Goal: Check status: Check status

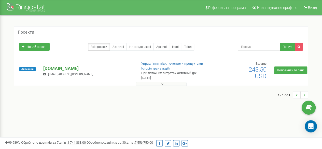
click at [53, 69] on p "[DOMAIN_NAME]" at bounding box center [88, 68] width 90 height 7
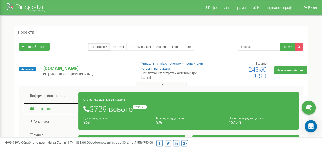
click at [48, 108] on link "Центр звернень" at bounding box center [50, 109] width 55 height 12
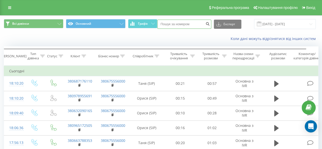
click at [198, 24] on input at bounding box center [184, 24] width 54 height 9
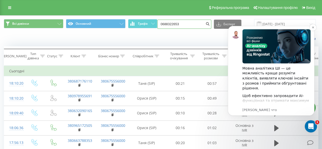
type input "0688322653"
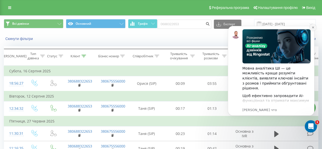
click at [313, 27] on icon "Dismiss notification" at bounding box center [313, 27] width 2 height 2
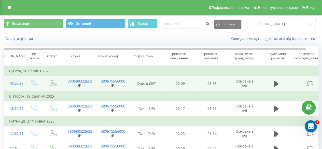
click at [218, 87] on td "03:55" at bounding box center [212, 83] width 32 height 15
click at [276, 83] on icon at bounding box center [276, 84] width 5 height 6
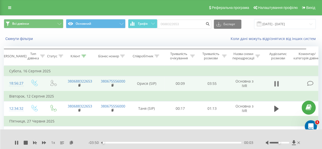
click at [275, 81] on icon at bounding box center [275, 84] width 2 height 6
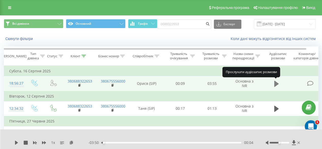
click at [276, 85] on icon at bounding box center [276, 84] width 5 height 6
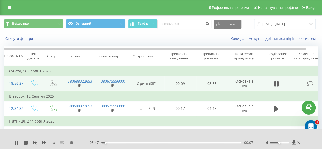
click at [280, 142] on div "Accessibility label" at bounding box center [279, 143] width 2 height 2
click at [282, 143] on div at bounding box center [280, 143] width 20 height 2
click at [212, 73] on td "Субота, 16 Серпня 2025" at bounding box center [167, 71] width 326 height 10
click at [104, 143] on div "00:18" at bounding box center [171, 143] width 140 height 2
click at [278, 142] on div at bounding box center [280, 143] width 20 height 2
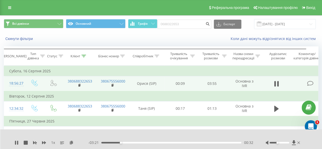
click at [277, 143] on div at bounding box center [280, 143] width 20 height 2
click at [165, 142] on div "01:43" at bounding box center [171, 143] width 140 height 2
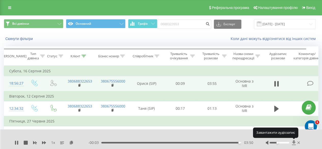
click at [295, 144] on icon at bounding box center [294, 142] width 4 height 5
